Goal: Task Accomplishment & Management: Manage account settings

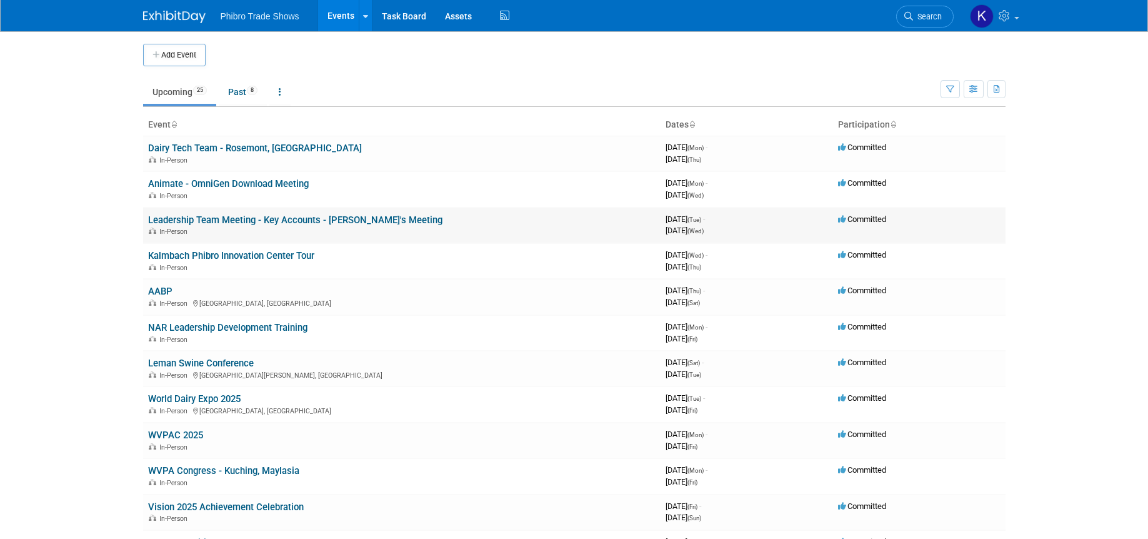
click at [434, 223] on td "Leadership Team Meeting - Key Accounts - [PERSON_NAME]'s Meeting In-Person" at bounding box center [401, 225] width 517 height 36
click at [432, 225] on td "Leadership Team Meeting - Key Accounts - [PERSON_NAME]'s Meeting In-Person" at bounding box center [401, 225] width 517 height 36
click at [273, 184] on link "Animate - OmniGen Download Meeting" at bounding box center [228, 183] width 161 height 11
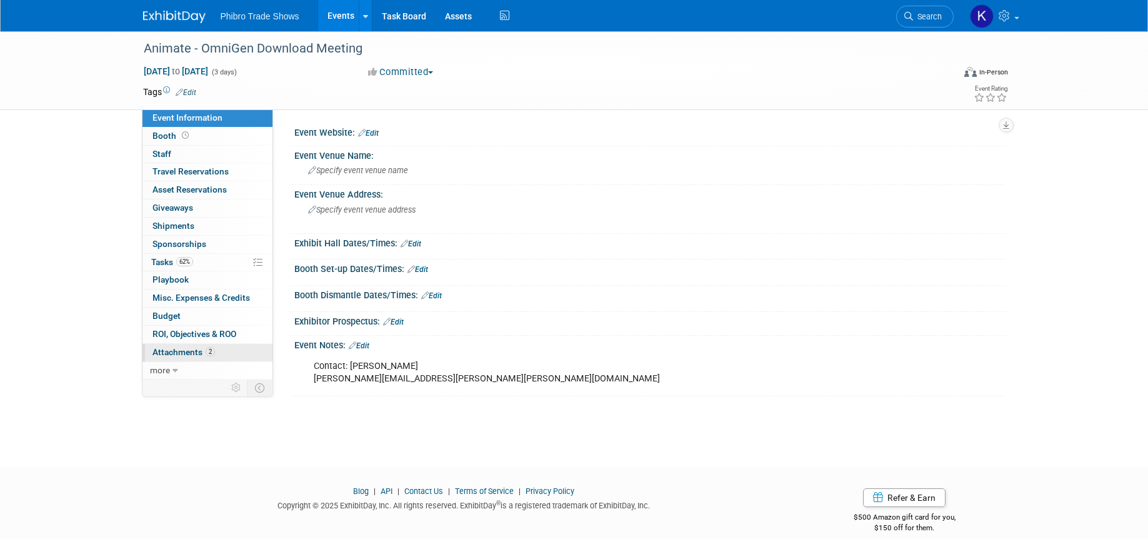
click at [191, 354] on span "Attachments 2" at bounding box center [183, 352] width 62 height 10
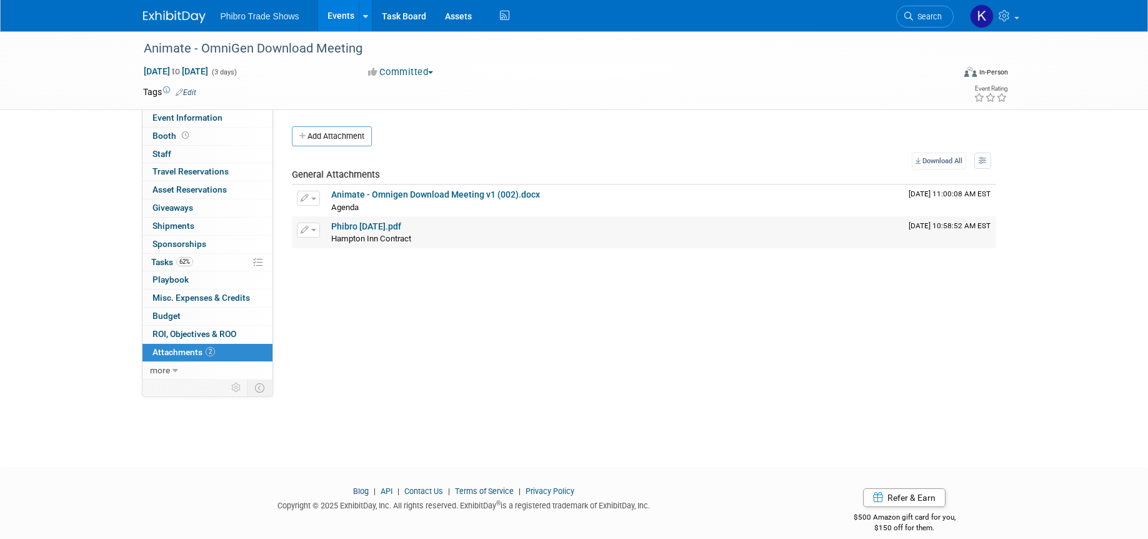
click at [401, 228] on link "Phibro [DATE].pdf" at bounding box center [366, 226] width 70 height 10
click at [308, 198] on icon "button" at bounding box center [305, 198] width 9 height 8
click at [605, 360] on div "Event Website: Edit Event Venue Name: Specify event venue name Event Venue Addr…" at bounding box center [639, 244] width 732 height 270
click at [500, 196] on link "Animate - Omnigen Download Meeting v1 (002).docx" at bounding box center [435, 194] width 209 height 10
click at [601, 460] on body "Phibro Trade Shows Events Add Event Bulk Upload Events Shareable Event Boards R…" at bounding box center [574, 269] width 1148 height 539
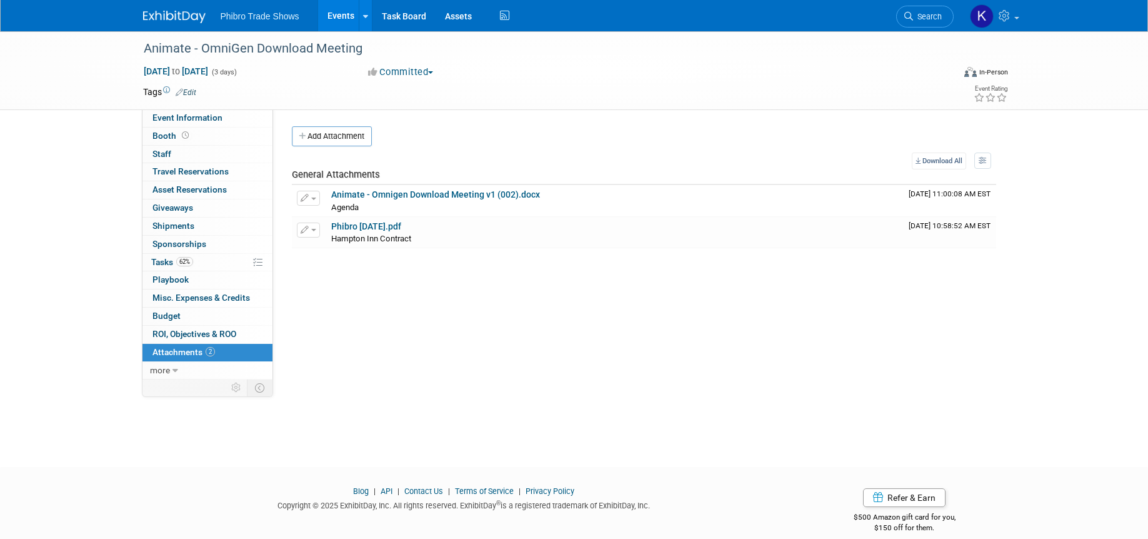
click at [634, 355] on div "Event Website: Edit Event Venue Name: Specify event venue name Event Venue Addr…" at bounding box center [639, 244] width 732 height 270
click at [575, 383] on div "Animate - OmniGen Download Meeting Aug 25, 2025 to Aug 27, 2025 (3 days) Aug 25…" at bounding box center [574, 237] width 1148 height 413
click at [426, 420] on div "Animate - OmniGen Download Meeting Aug 25, 2025 to Aug 27, 2025 (3 days) Aug 25…" at bounding box center [574, 237] width 1148 height 413
click at [326, 321] on div "Event Website: Edit Event Venue Name: Specify event venue name Event Venue Addr…" at bounding box center [639, 244] width 732 height 270
click at [359, 13] on link at bounding box center [365, 15] width 13 height 31
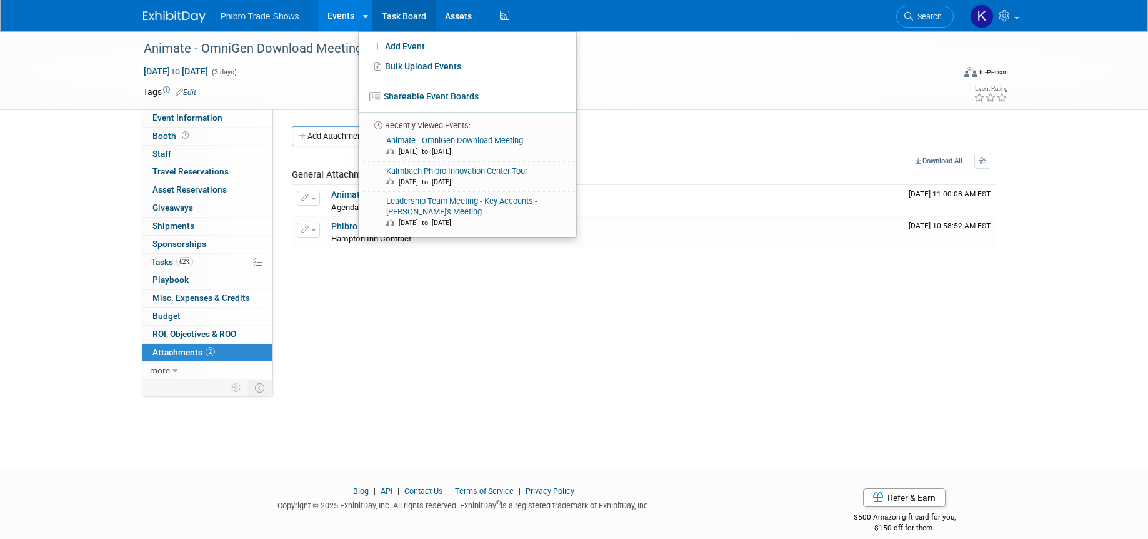
click at [407, 13] on link "Task Board" at bounding box center [403, 15] width 63 height 31
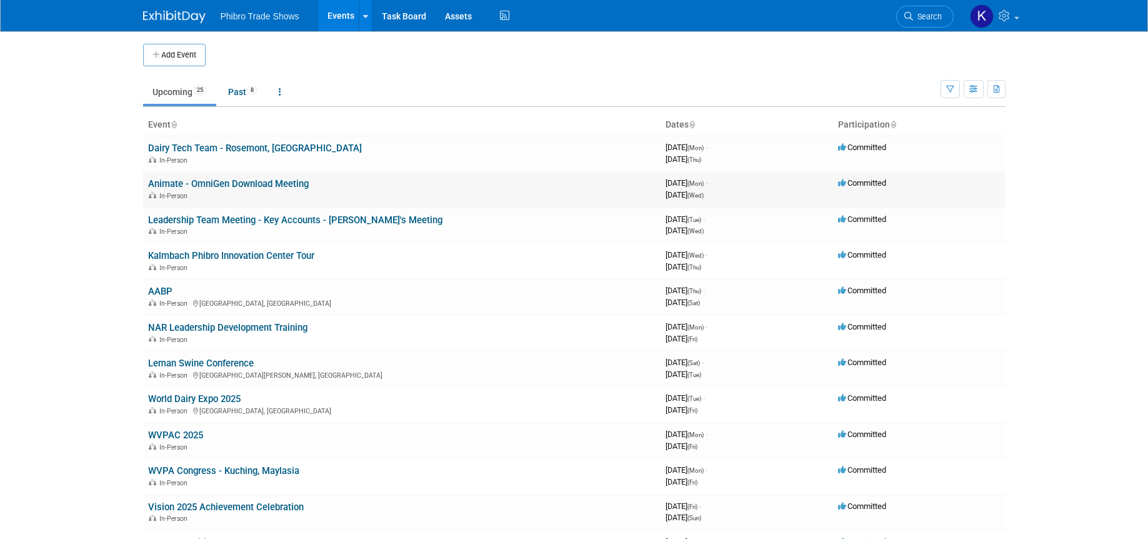
click at [242, 186] on link "Animate - OmniGen Download Meeting" at bounding box center [228, 183] width 161 height 11
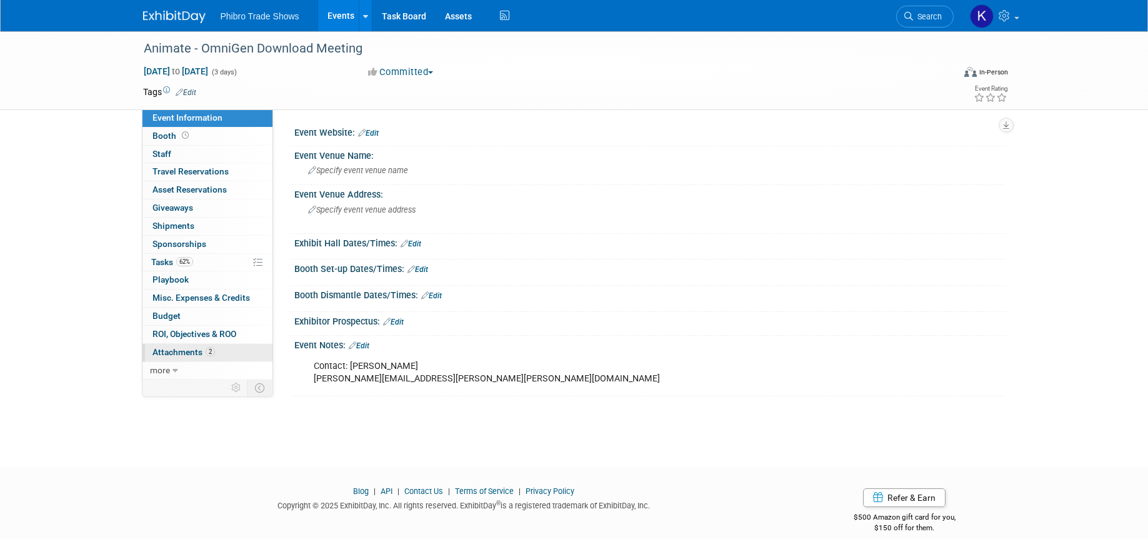
click at [192, 351] on span "Attachments 2" at bounding box center [183, 352] width 62 height 10
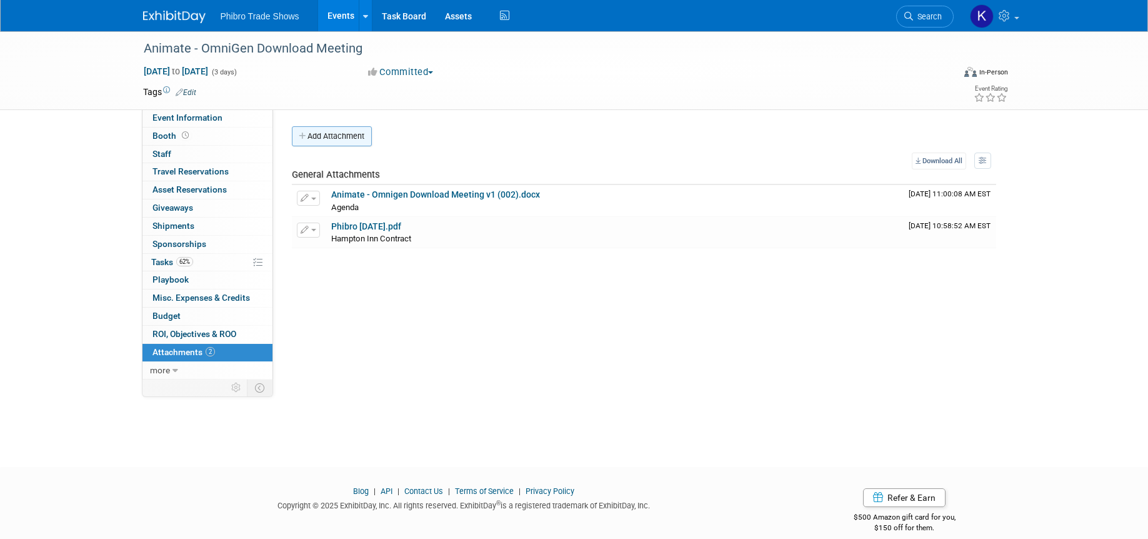
click at [330, 133] on button "Add Attachment" at bounding box center [332, 136] width 80 height 20
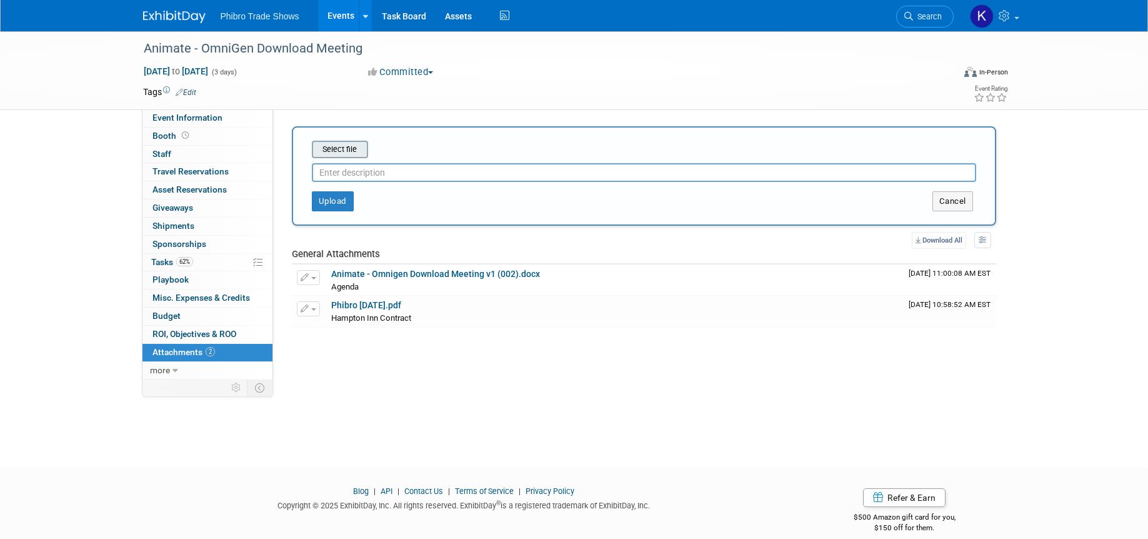
click at [350, 147] on input "file" at bounding box center [292, 149] width 149 height 15
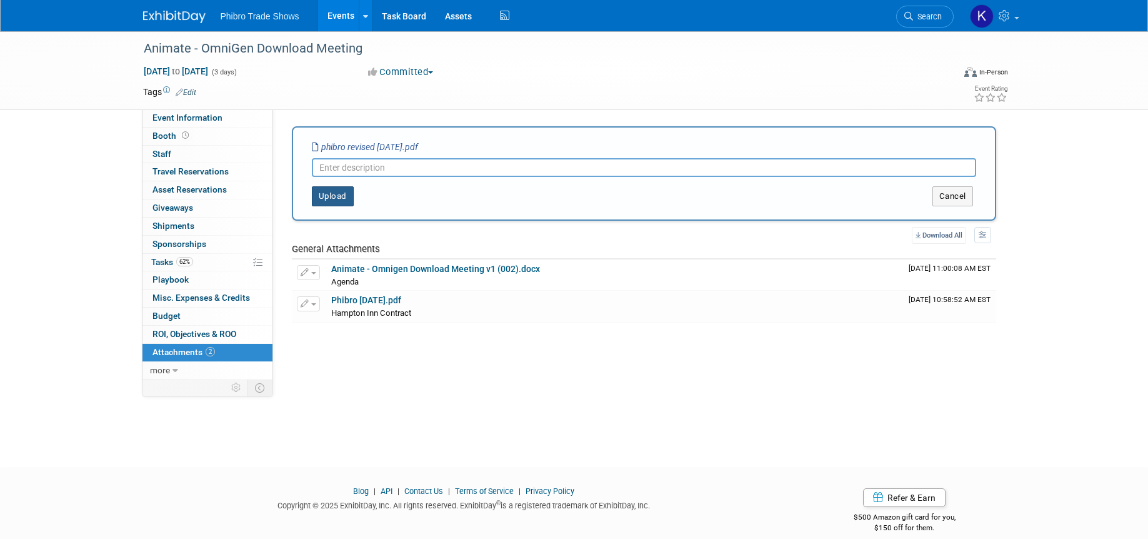
click at [336, 195] on button "Upload" at bounding box center [333, 196] width 42 height 20
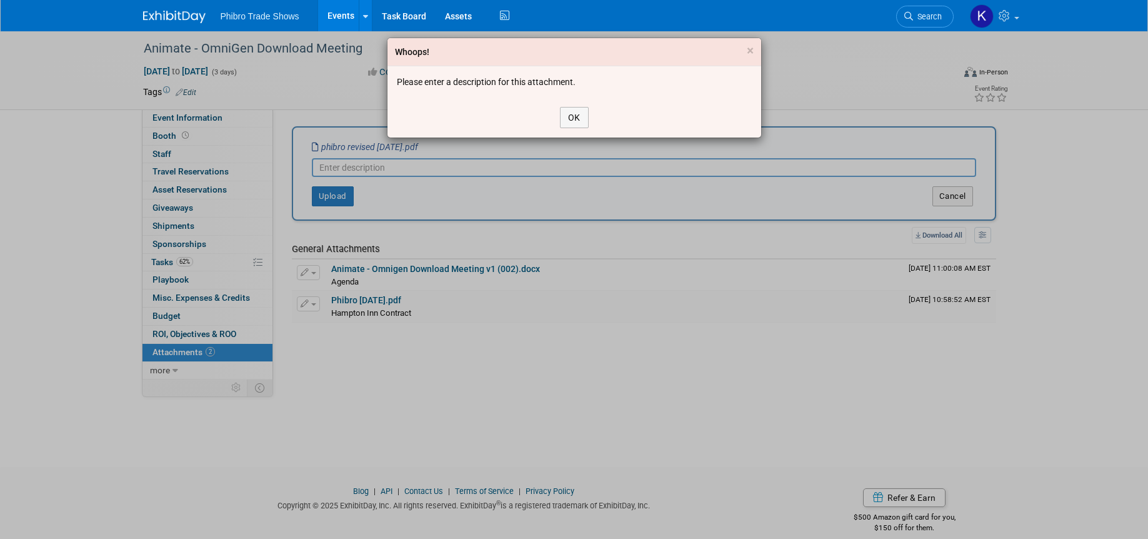
click at [457, 169] on div "Whoops! × Please enter a description for this attachment. OK" at bounding box center [574, 269] width 1148 height 539
click at [575, 117] on button "OK" at bounding box center [574, 117] width 29 height 21
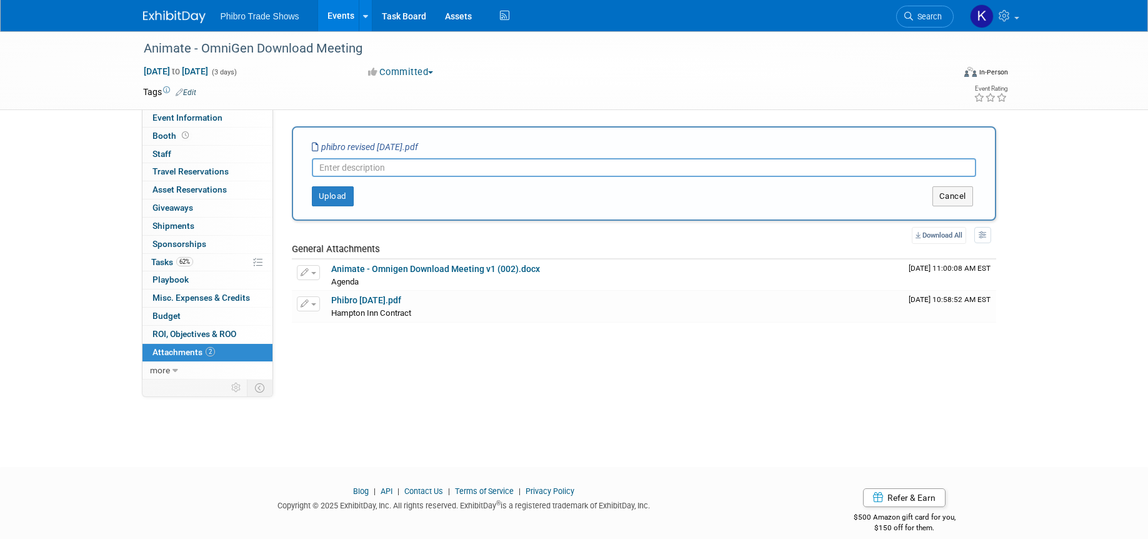
click at [495, 179] on div "Upload Cancel" at bounding box center [643, 191] width 683 height 29
click at [502, 169] on input "text" at bounding box center [644, 167] width 664 height 19
type input "Rooming List 8.19 Update"
click at [343, 192] on button "Upload" at bounding box center [333, 196] width 42 height 20
